Goal: Task Accomplishment & Management: Use online tool/utility

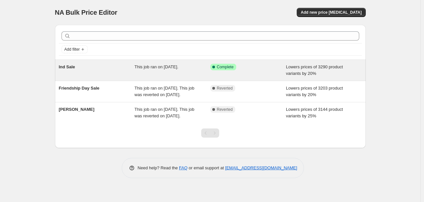
click at [66, 66] on span "Ind Sale" at bounding box center [67, 66] width 16 height 5
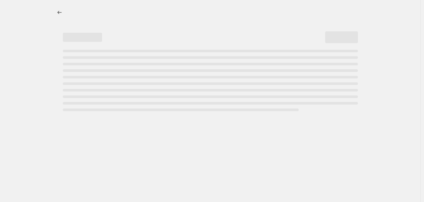
select select "percentage"
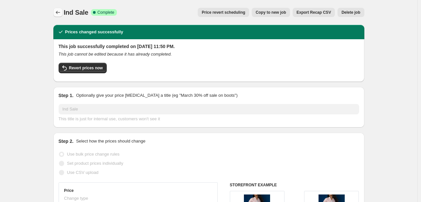
click at [58, 13] on icon "Price change jobs" at bounding box center [58, 12] width 4 height 3
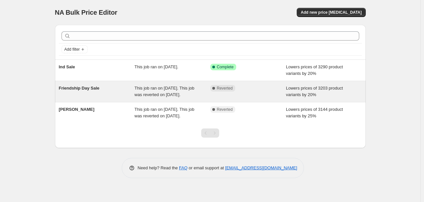
click at [90, 96] on div "Friendship Day Sale" at bounding box center [97, 91] width 76 height 13
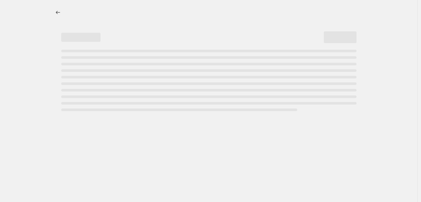
select select "percentage"
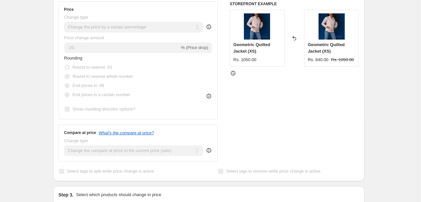
scroll to position [167, 0]
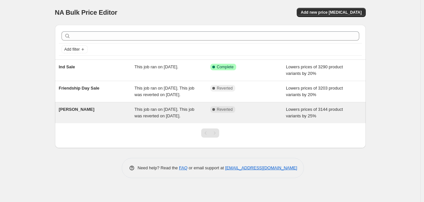
click at [86, 119] on div "[PERSON_NAME]" at bounding box center [97, 112] width 76 height 13
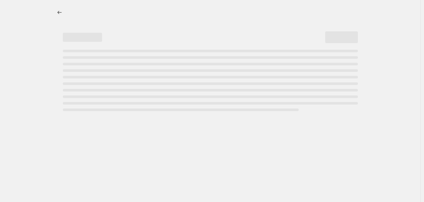
select select "percentage"
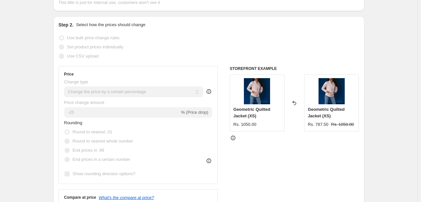
scroll to position [119, 0]
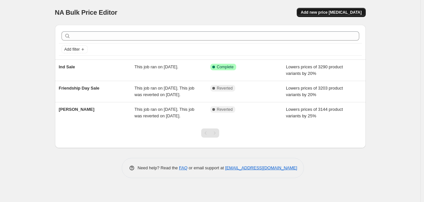
click at [331, 10] on span "Add new price [MEDICAL_DATA]" at bounding box center [331, 12] width 61 height 5
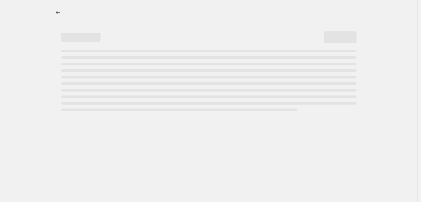
select select "percentage"
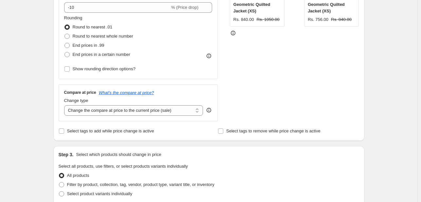
scroll to position [161, 0]
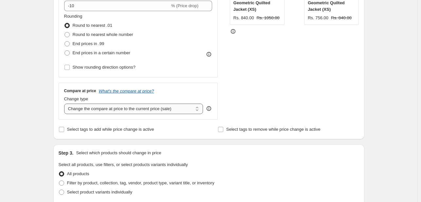
click at [193, 111] on select "Change the compare at price to the current price (sale) Change the compare at p…" at bounding box center [133, 109] width 139 height 10
click at [40, 62] on div "Create new price [MEDICAL_DATA]. This page is ready Create new price [MEDICAL_D…" at bounding box center [208, 166] width 417 height 654
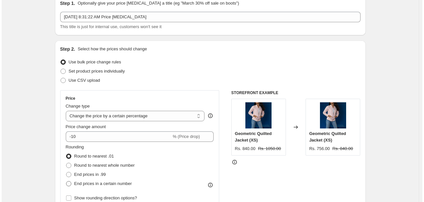
scroll to position [0, 0]
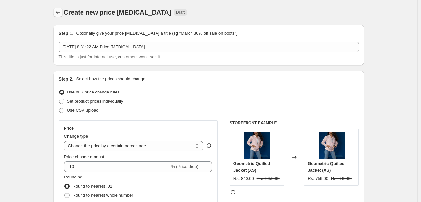
click at [60, 11] on icon "Price change jobs" at bounding box center [58, 12] width 7 height 7
